Goal: Task Accomplishment & Management: Use online tool/utility

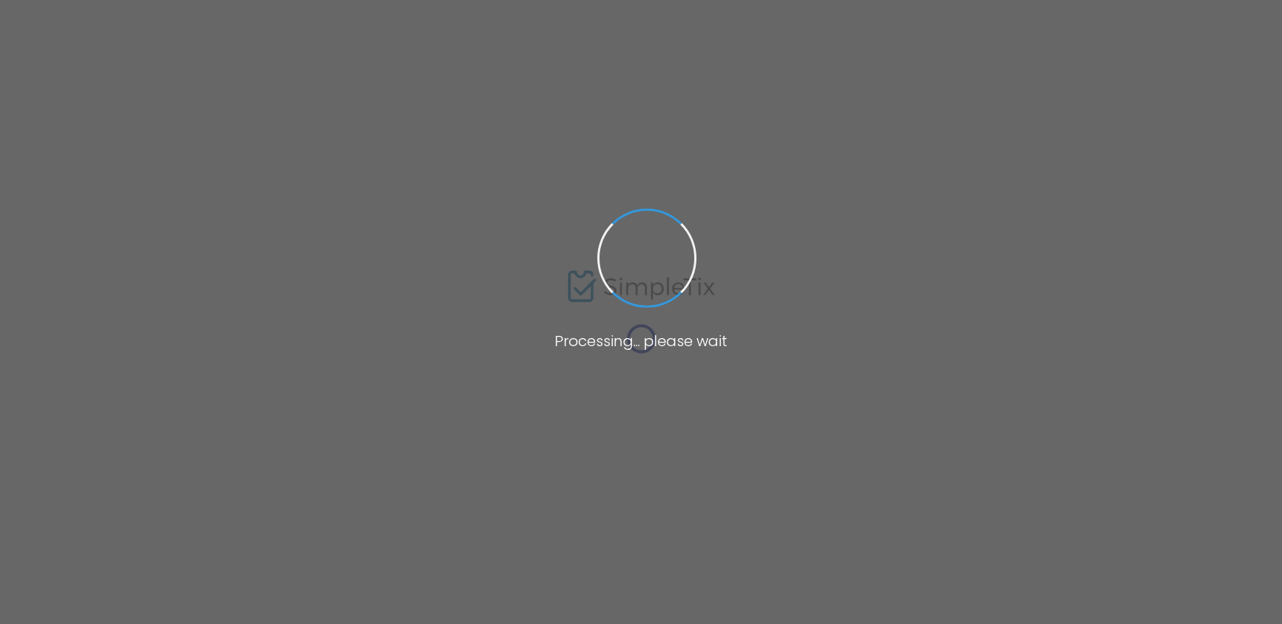
type input "Congregation Rodeph Sholom"
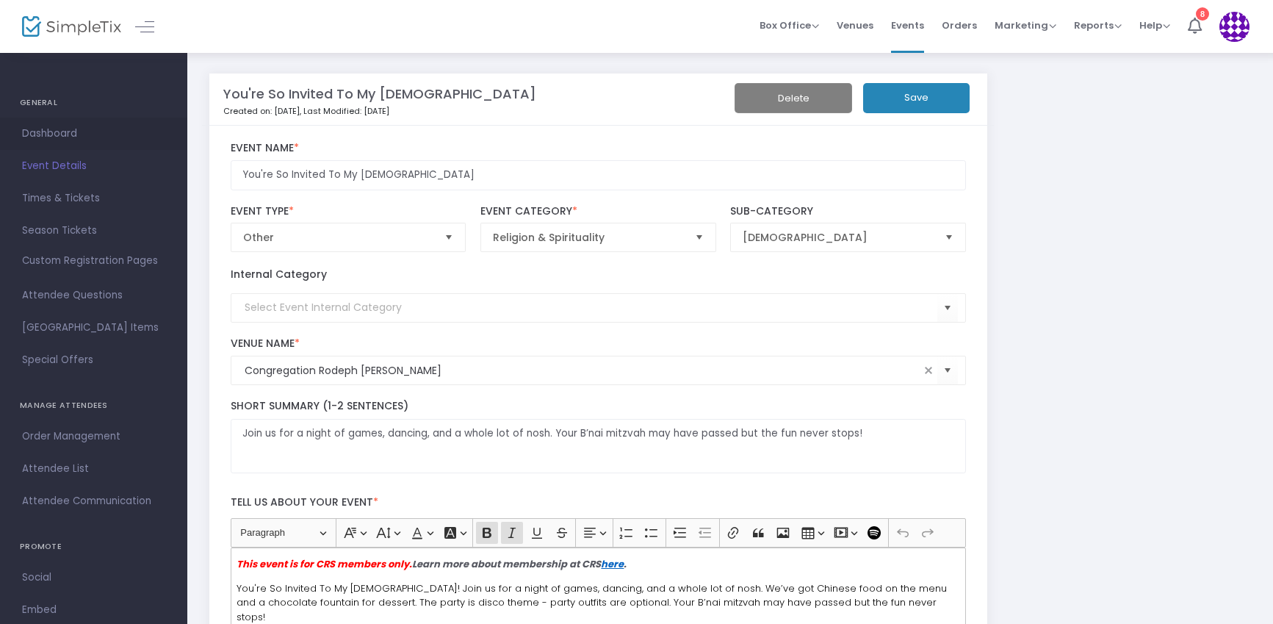
click at [76, 132] on span "Dashboard" at bounding box center [93, 133] width 143 height 19
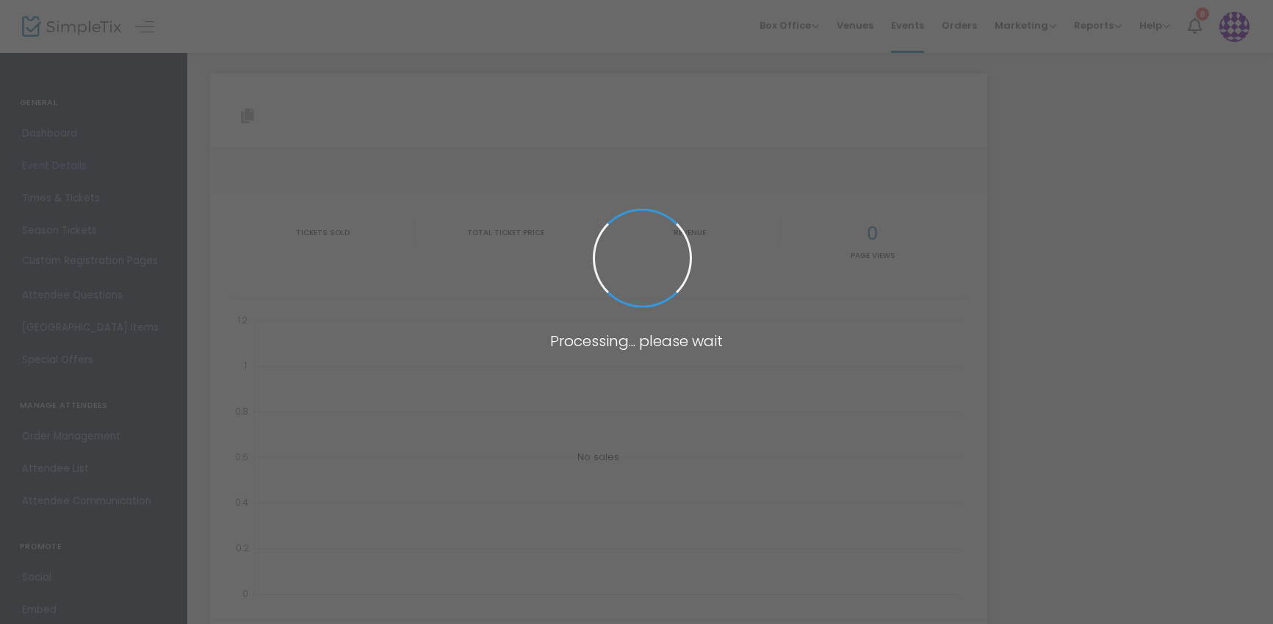
type input "https://www.simpletix.com/e/you-re-so-invited-to-my-b-nai-mitzvah-tickets-233153"
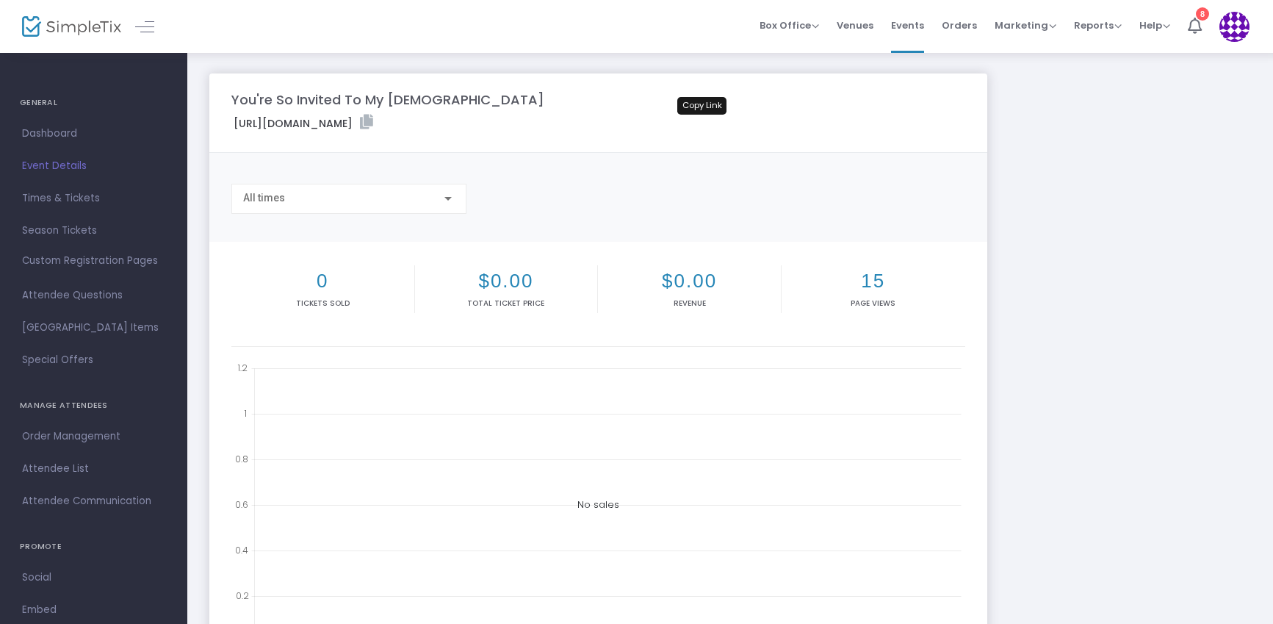
click at [373, 125] on icon at bounding box center [366, 122] width 13 height 15
